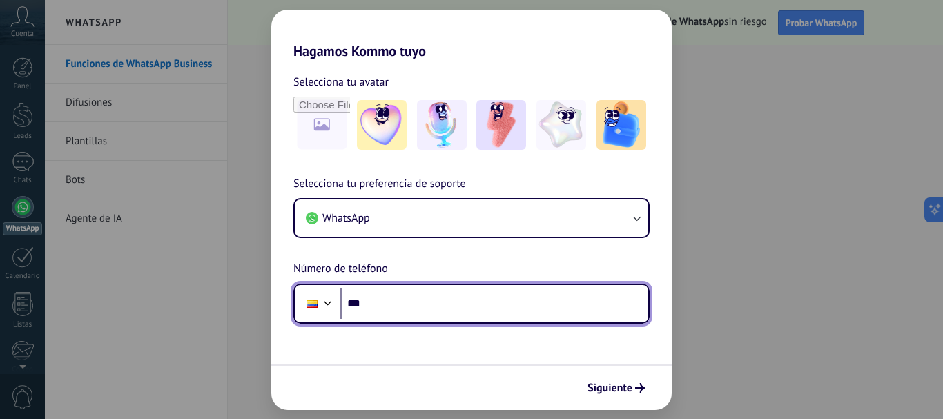
click at [393, 301] on input "***" at bounding box center [494, 304] width 308 height 32
type input "**********"
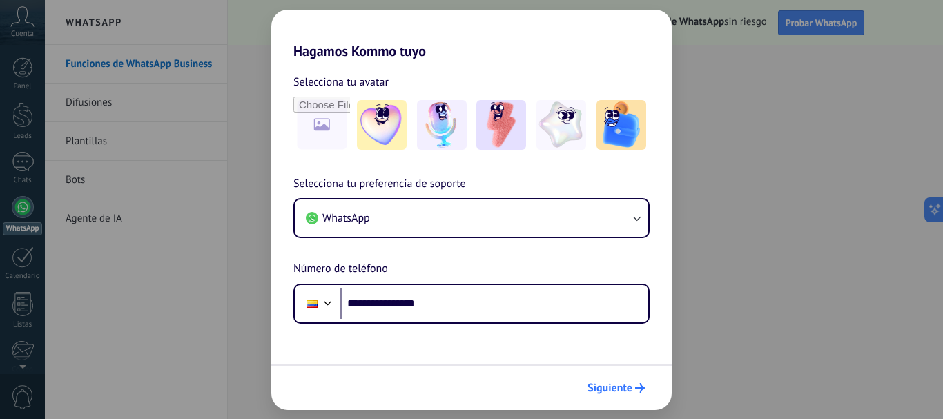
click at [607, 395] on button "Siguiente" at bounding box center [616, 387] width 70 height 23
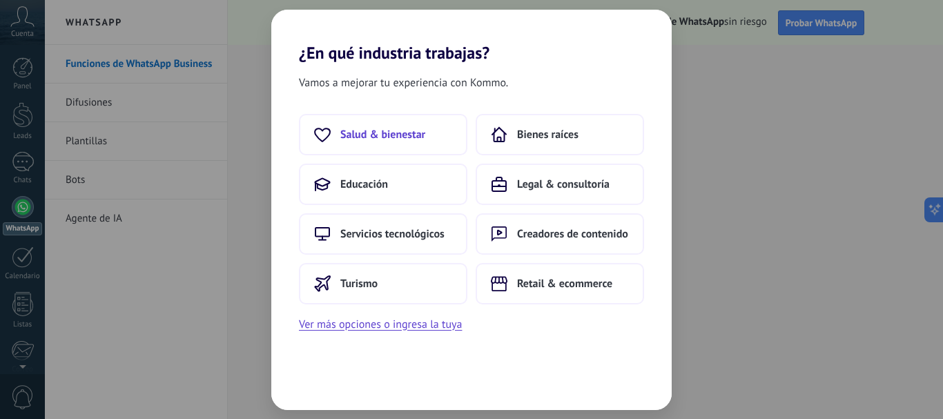
click at [424, 132] on span "Salud & bienestar" at bounding box center [382, 135] width 85 height 14
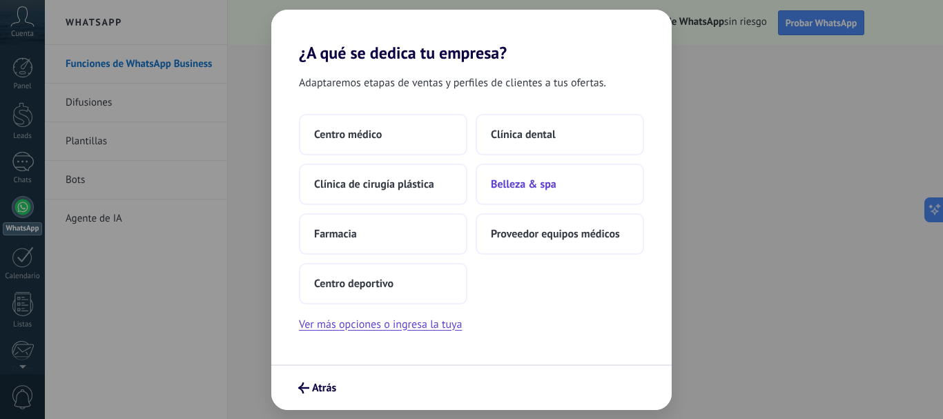
click at [540, 189] on span "Belleza & spa" at bounding box center [524, 184] width 66 height 14
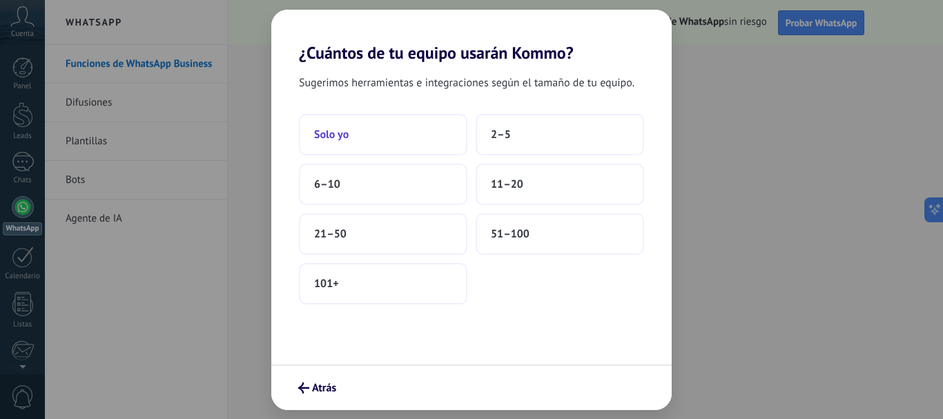
click at [412, 124] on button "Solo yo" at bounding box center [383, 134] width 168 height 41
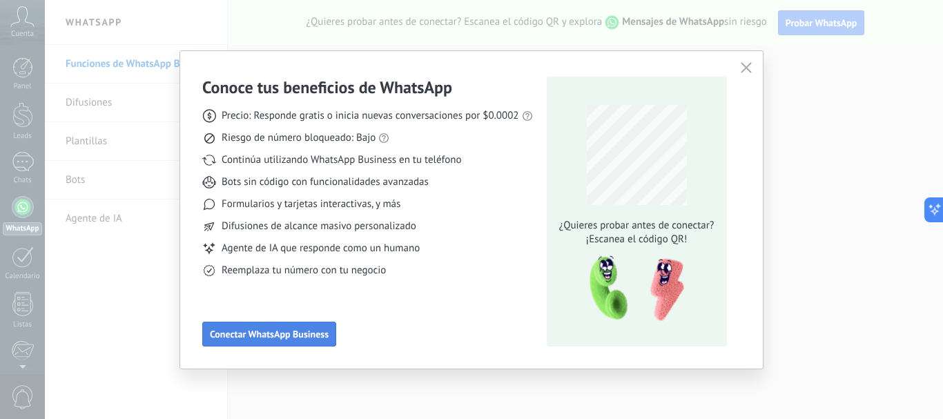
click at [315, 331] on span "Conectar WhatsApp Business" at bounding box center [269, 334] width 119 height 10
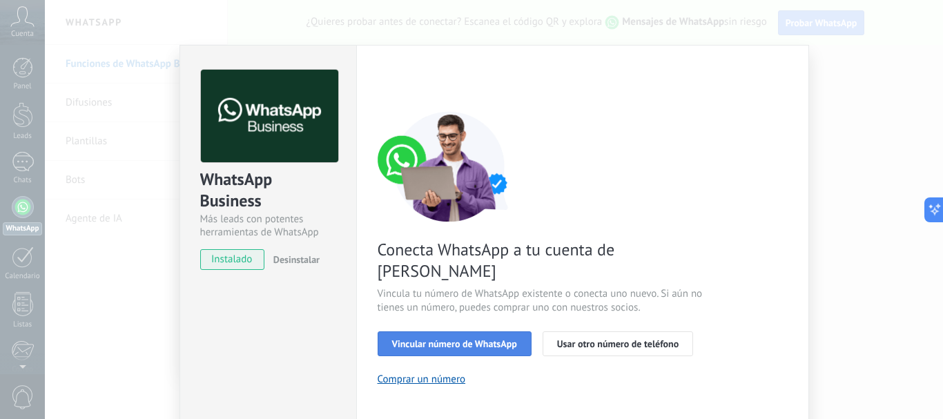
click at [431, 339] on span "Vincular número de WhatsApp" at bounding box center [454, 344] width 125 height 10
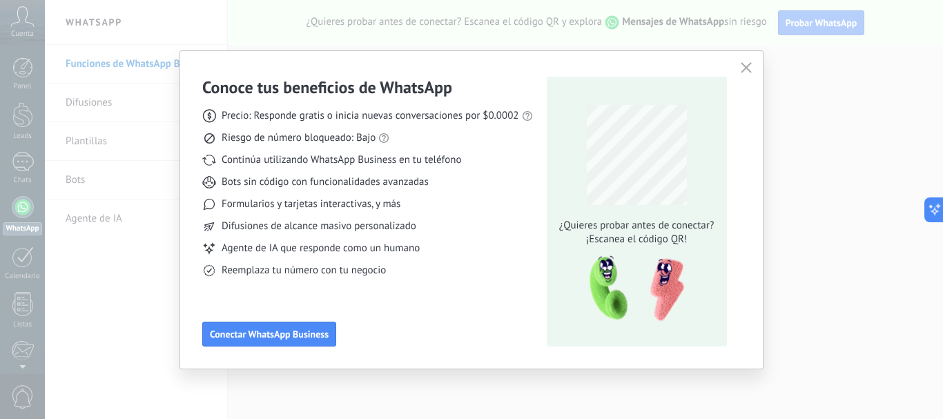
click at [747, 67] on use "button" at bounding box center [745, 67] width 10 height 10
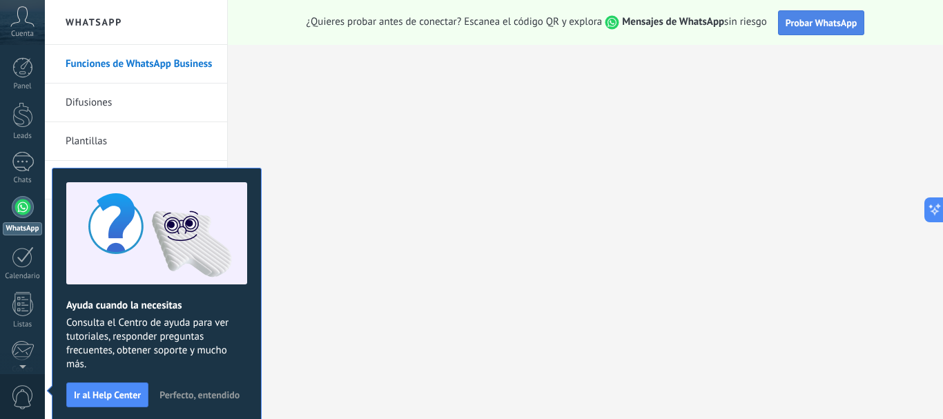
click at [830, 21] on span "Probar WhatsApp" at bounding box center [821, 23] width 72 height 12
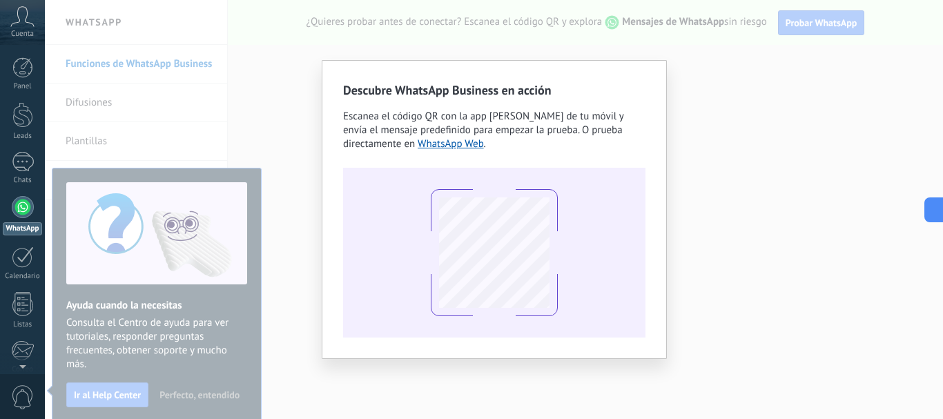
click at [938, 86] on div "Descubre WhatsApp Business en acción Escanea el código QR con la app [PERSON_NA…" at bounding box center [494, 209] width 898 height 419
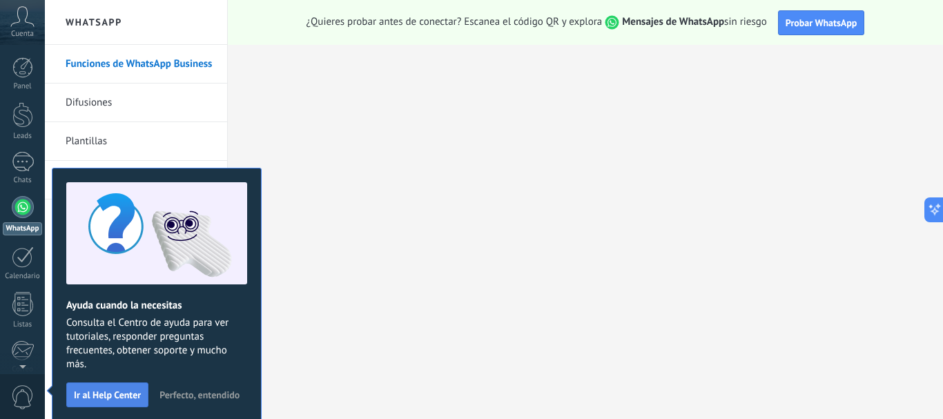
click at [120, 391] on span "Ir al Help Center" at bounding box center [107, 395] width 67 height 10
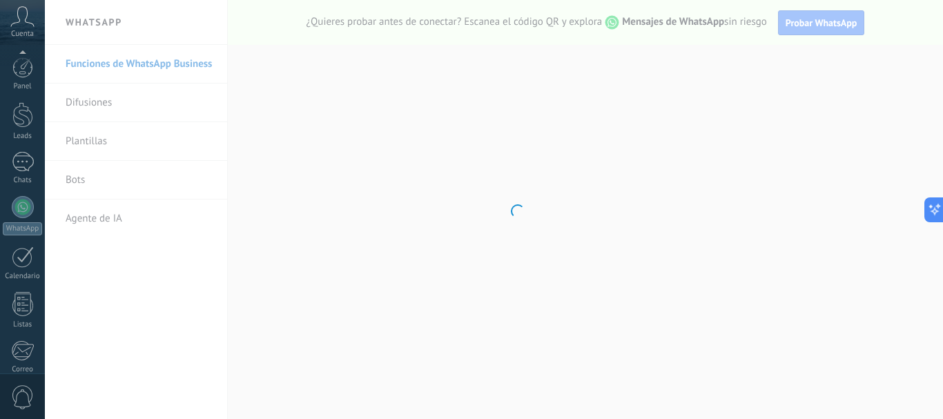
click at [120, 391] on body ".abccls-1,.abccls-2{fill-rule:evenodd}.abccls-2{fill:#fff} .abfcls-1{fill:none}…" at bounding box center [471, 209] width 943 height 419
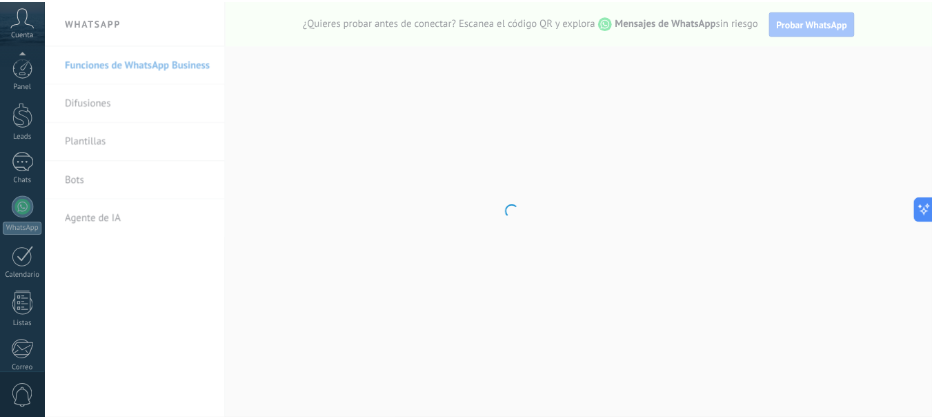
scroll to position [155, 0]
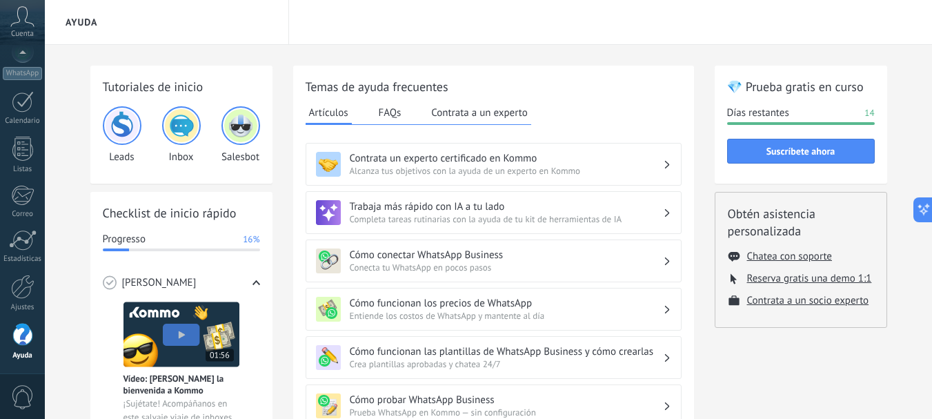
click at [483, 315] on span "Entiende los costos de WhatsApp y mantente al día" at bounding box center [506, 316] width 313 height 12
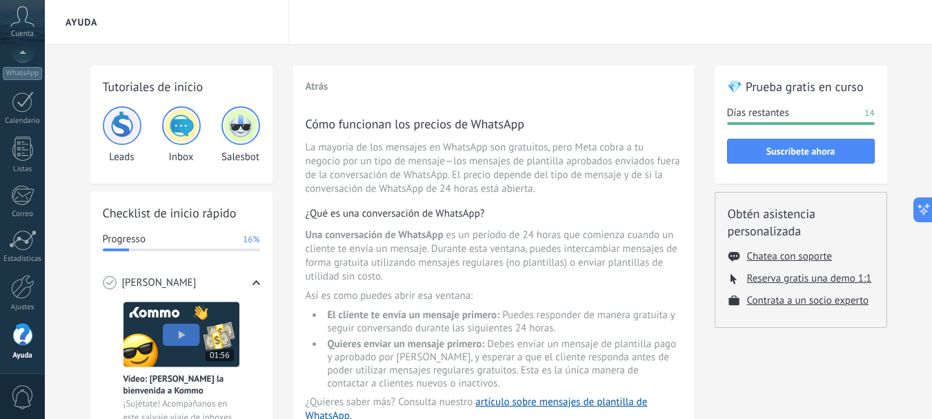
click at [124, 128] on img at bounding box center [122, 125] width 33 height 33
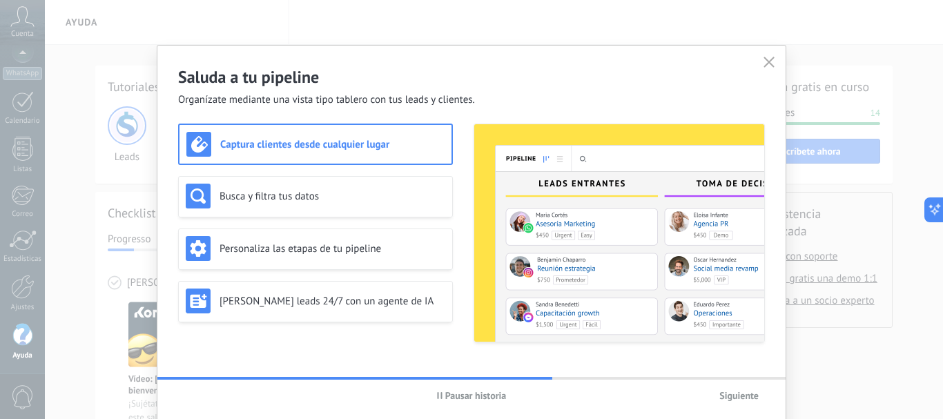
click at [769, 59] on icon "button" at bounding box center [768, 62] width 11 height 11
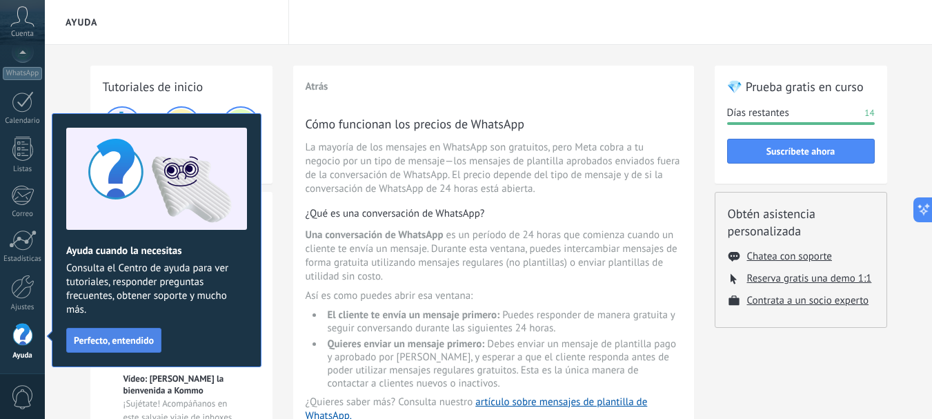
click at [135, 337] on span "Perfecto, entendido" at bounding box center [114, 340] width 80 height 10
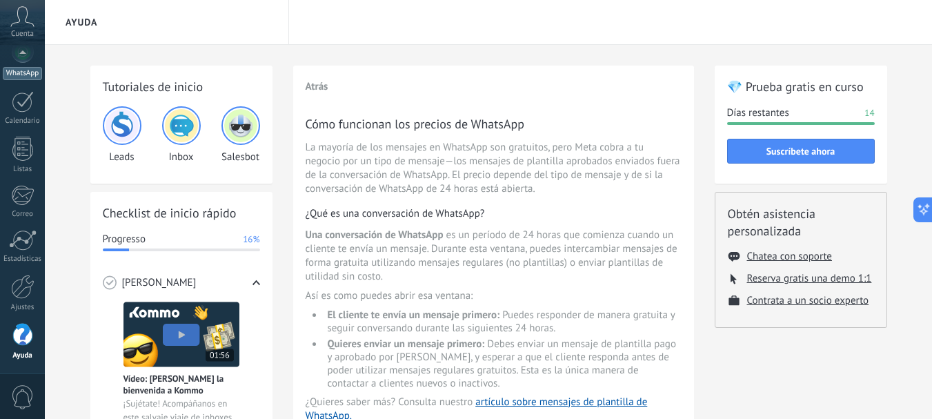
click at [24, 70] on div "WhatsApp" at bounding box center [22, 73] width 39 height 13
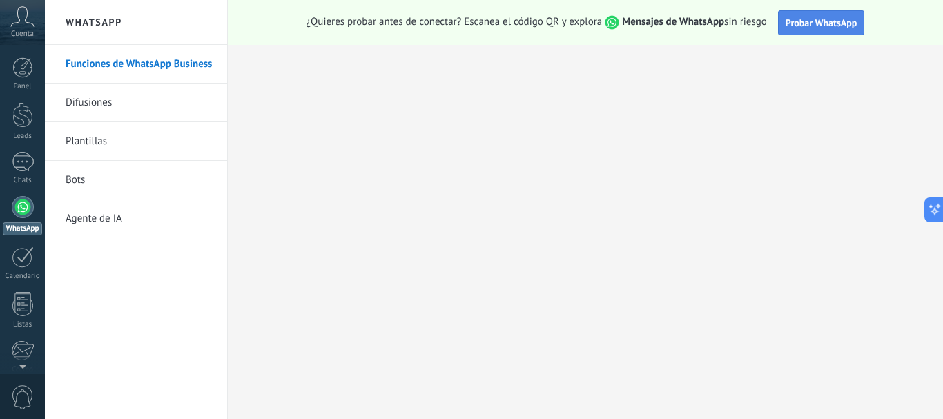
click at [824, 23] on span "Probar WhatsApp" at bounding box center [821, 23] width 72 height 12
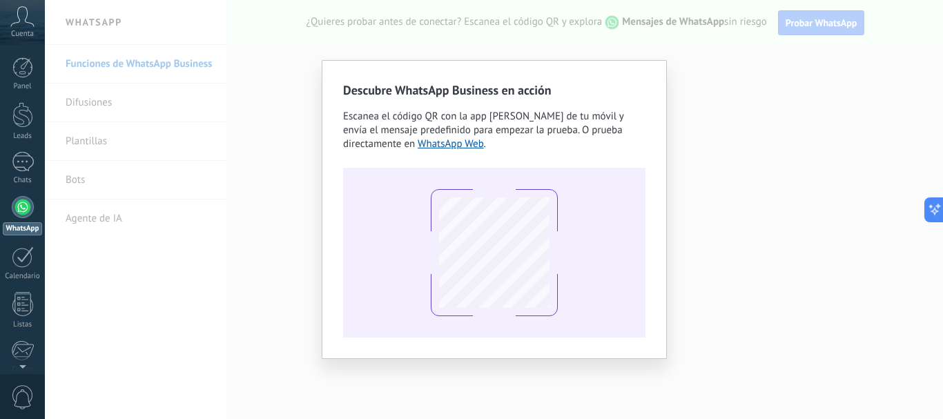
click at [262, 141] on div "Descubre WhatsApp Business en acción Escanea el código QR con la app [PERSON_NA…" at bounding box center [494, 209] width 898 height 419
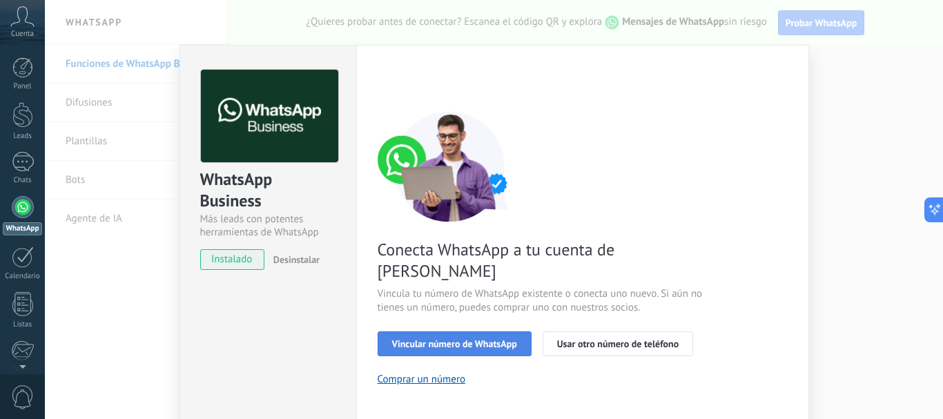
click at [481, 339] on span "Vincular número de WhatsApp" at bounding box center [454, 344] width 125 height 10
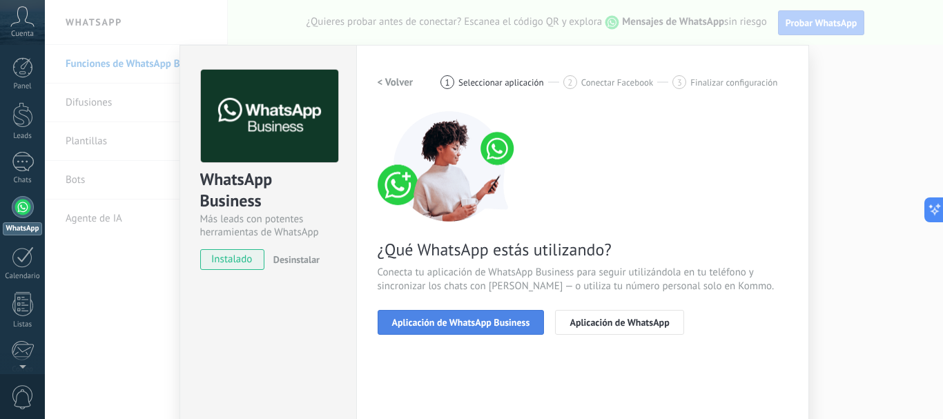
click at [466, 324] on span "Aplicación de WhatsApp Business" at bounding box center [461, 322] width 138 height 10
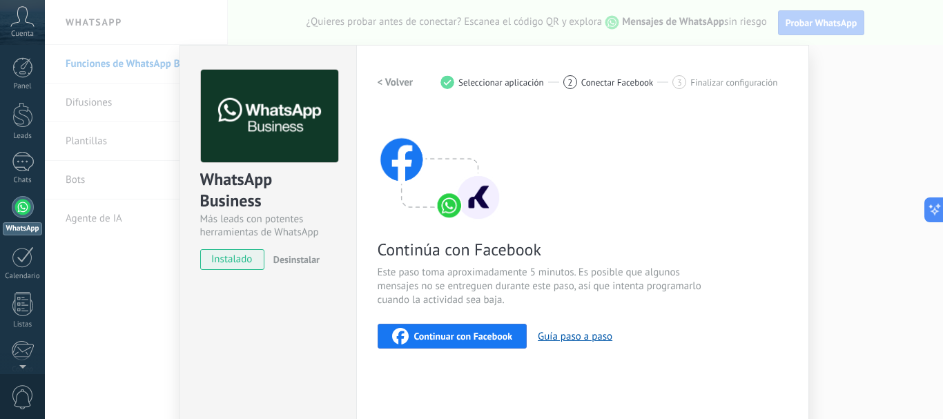
click at [455, 346] on button "Continuar con Facebook" at bounding box center [452, 336] width 150 height 25
click at [719, 181] on div "Continúa con Facebook Este paso toma aproximadamente 5 minutos. Es posible que …" at bounding box center [582, 229] width 410 height 237
click at [324, 166] on div "WhatsApp Business Más leads con potentes herramientas de WhatsApp" at bounding box center [268, 154] width 136 height 170
click at [580, 337] on button "Guía paso a paso" at bounding box center [575, 336] width 75 height 13
click at [20, 161] on div at bounding box center [23, 162] width 22 height 20
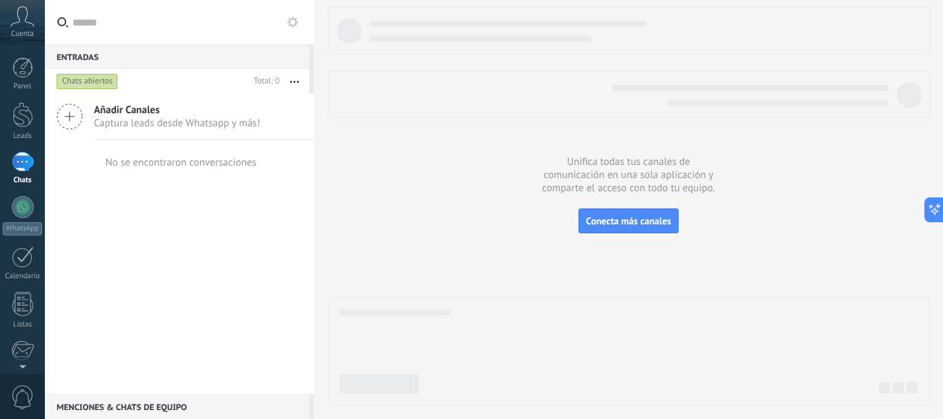
click at [229, 131] on div "Añadir Canales Captura leads desde Whatsapp y más!" at bounding box center [179, 117] width 269 height 46
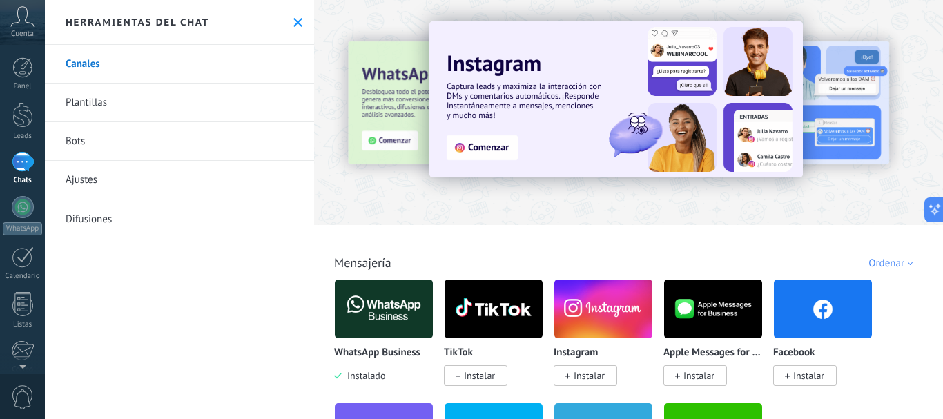
click at [153, 105] on link "Plantillas" at bounding box center [179, 102] width 269 height 39
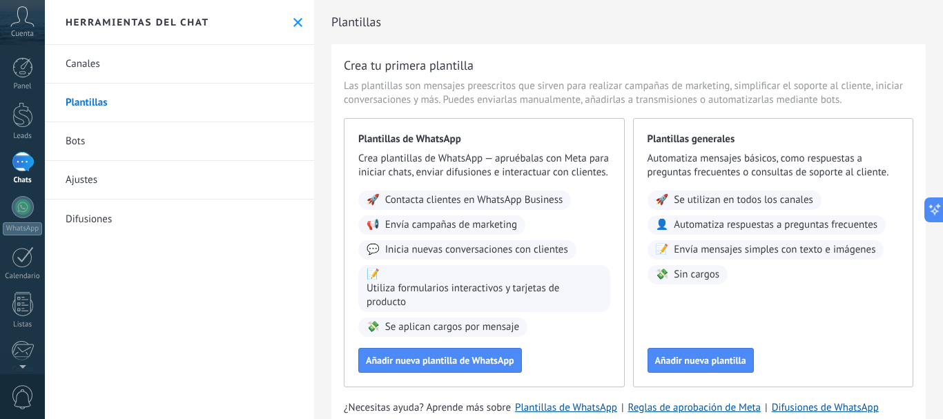
click at [143, 139] on link "Bots" at bounding box center [179, 141] width 269 height 39
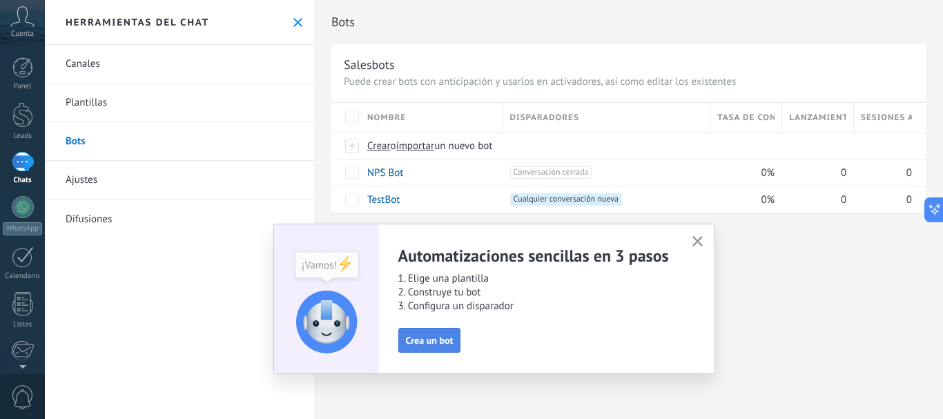
click at [427, 339] on span "Crea un bot" at bounding box center [430, 340] width 48 height 10
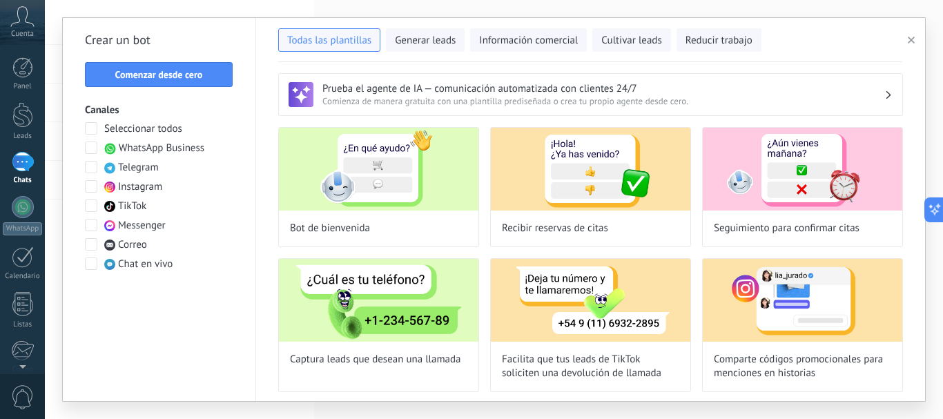
click at [190, 152] on span "WhatsApp Business" at bounding box center [162, 148] width 86 height 14
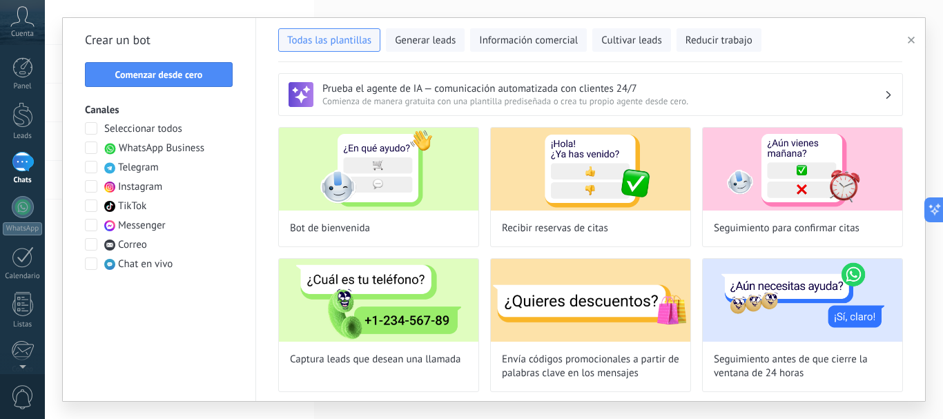
click at [91, 229] on span at bounding box center [91, 225] width 12 height 12
click at [941, 310] on div "**********" at bounding box center [494, 209] width 898 height 419
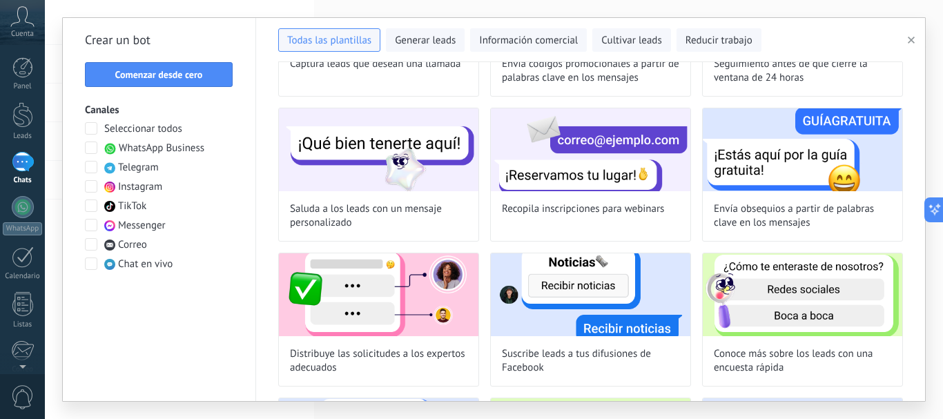
scroll to position [297, 0]
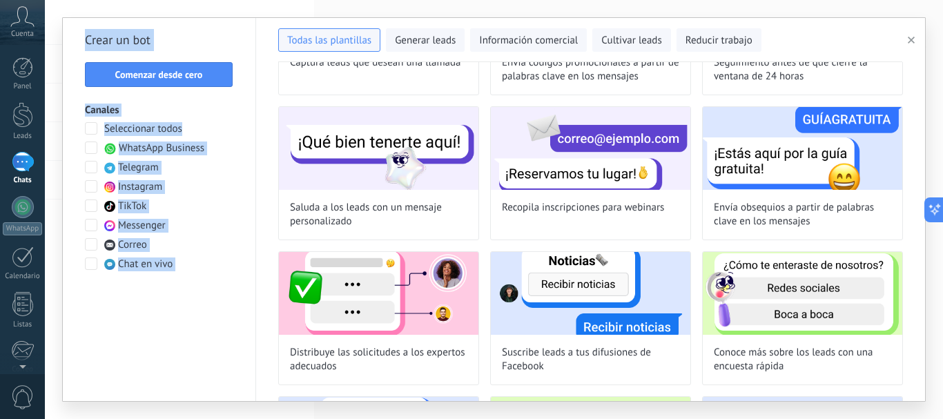
click at [923, 359] on div "**********" at bounding box center [494, 209] width 898 height 419
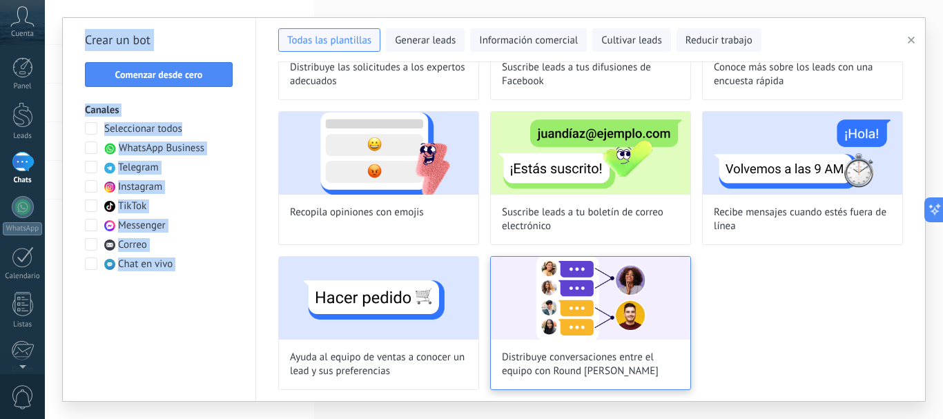
click at [584, 312] on img at bounding box center [590, 298] width 199 height 83
type input "**********"
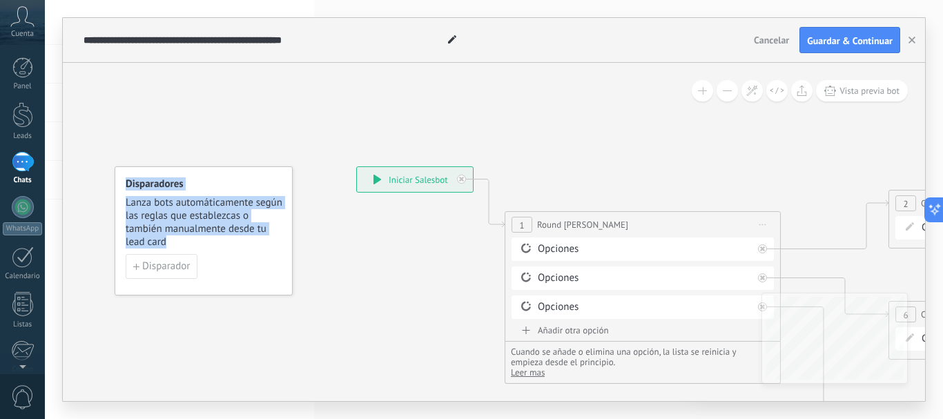
click at [766, 39] on span "Cancelar" at bounding box center [770, 40] width 35 height 12
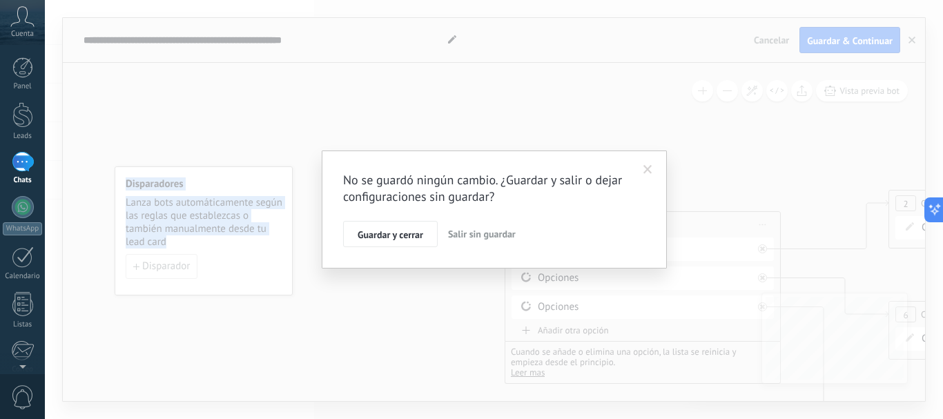
click at [485, 236] on span "Salir sin guardar" at bounding box center [482, 234] width 68 height 12
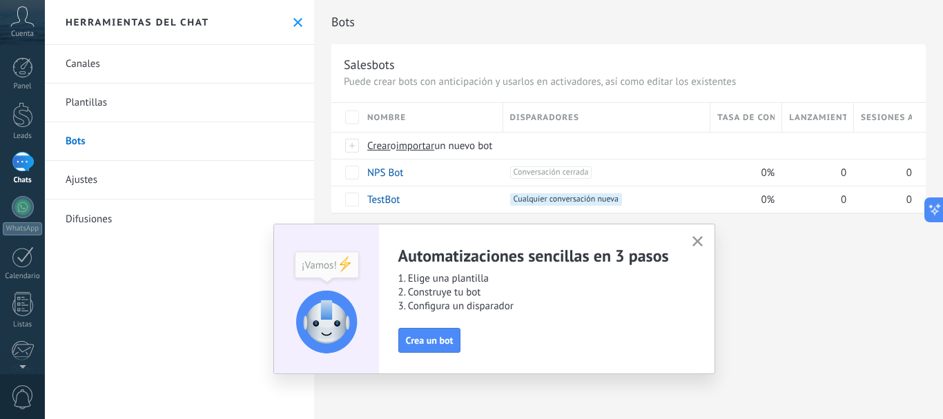
click at [699, 239] on use "button" at bounding box center [697, 241] width 10 height 10
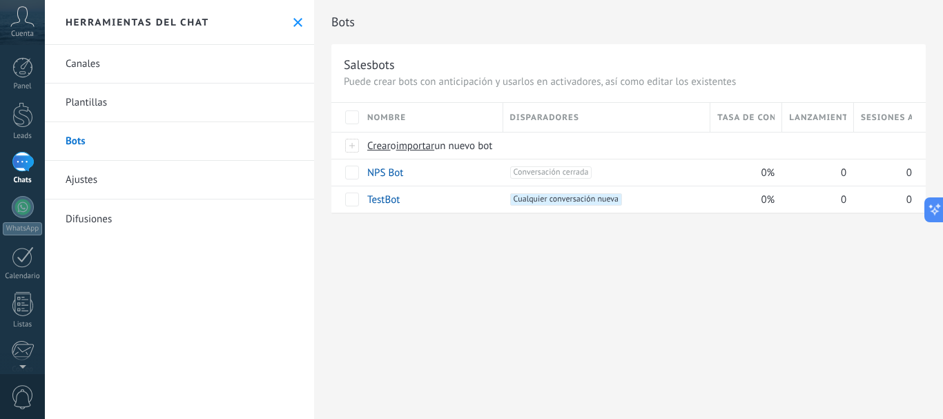
click at [97, 222] on link "Difusiones" at bounding box center [179, 218] width 269 height 39
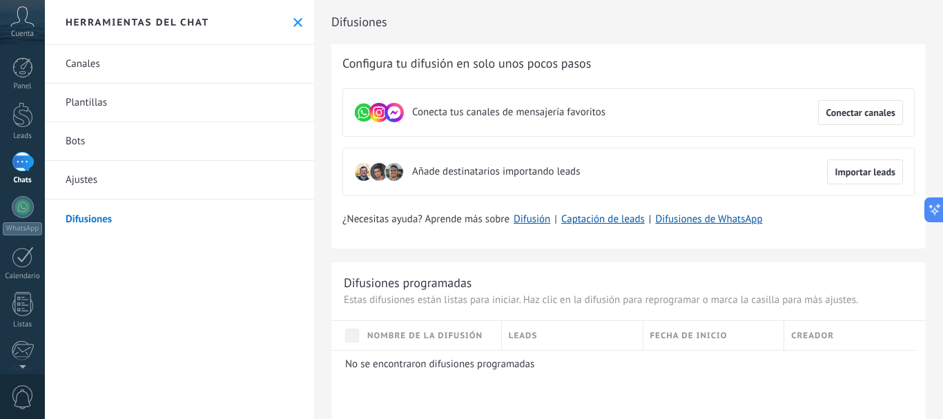
click at [293, 19] on use at bounding box center [297, 22] width 9 height 9
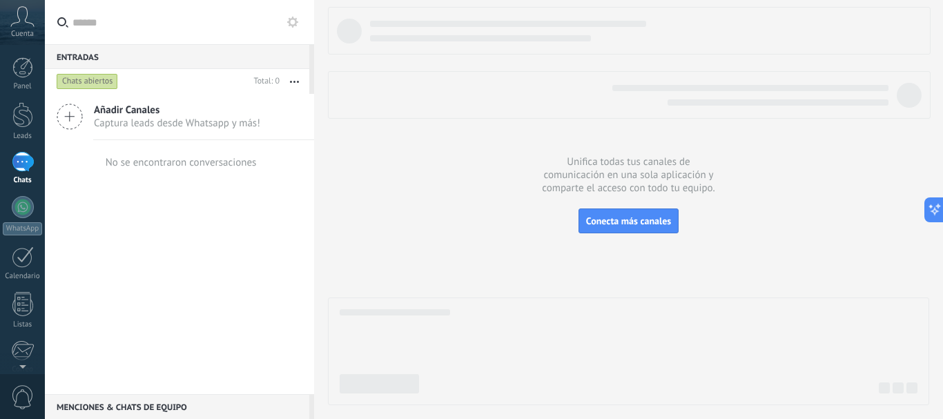
click at [27, 27] on div "Cuenta" at bounding box center [22, 22] width 45 height 45
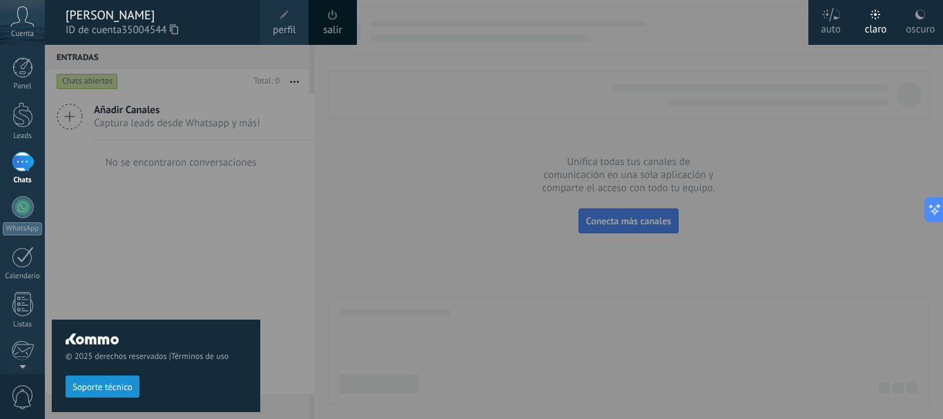
click at [139, 18] on div "[PERSON_NAME]" at bounding box center [156, 15] width 181 height 15
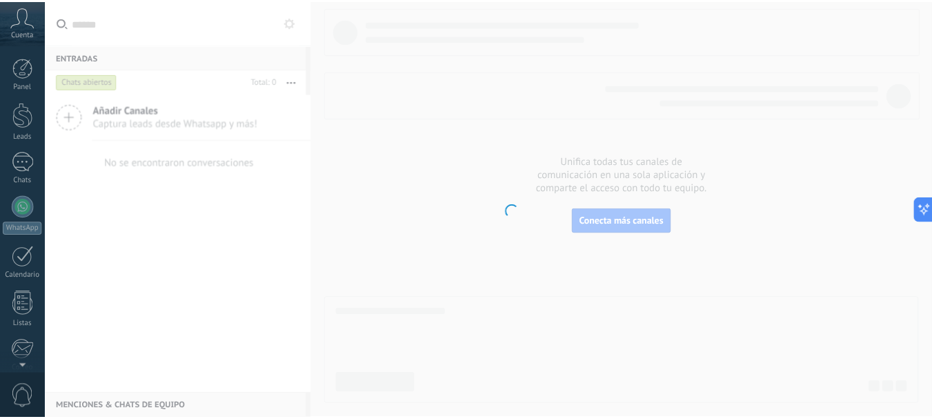
scroll to position [155, 0]
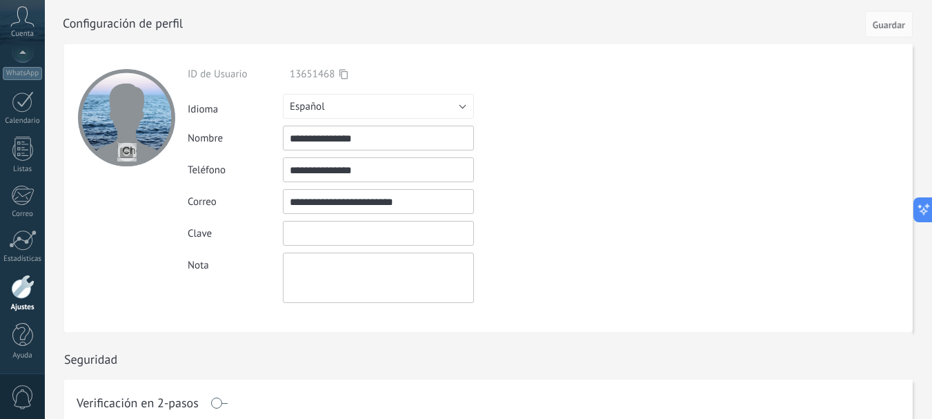
click at [330, 230] on input "textbox" at bounding box center [378, 233] width 191 height 25
click at [570, 197] on div "Ingrese una dirección de correo válida" at bounding box center [553, 202] width 159 height 12
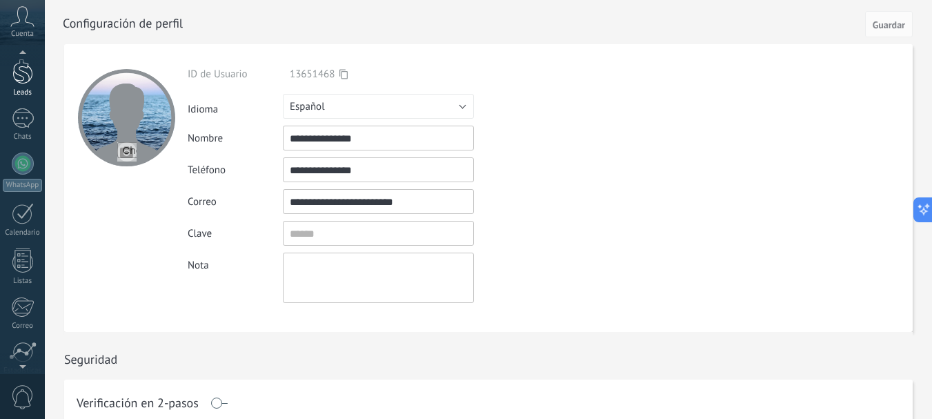
scroll to position [25, 0]
click at [20, 97] on div at bounding box center [22, 90] width 21 height 26
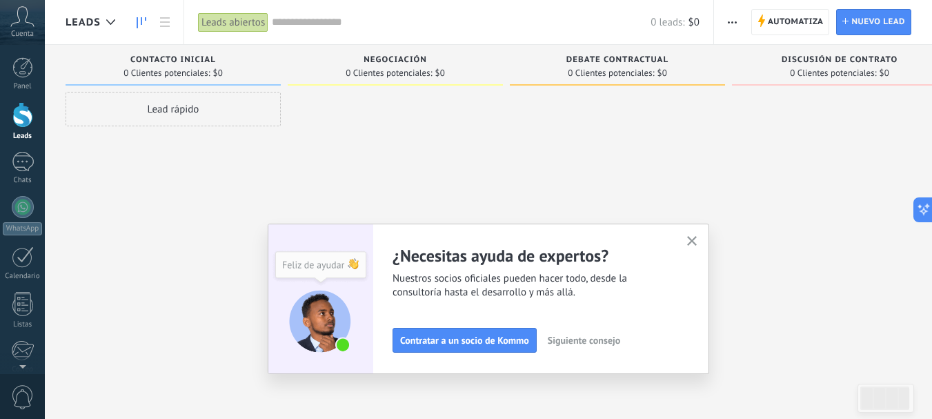
click at [696, 238] on icon "button" at bounding box center [692, 241] width 10 height 10
